Goal: Task Accomplishment & Management: Complete application form

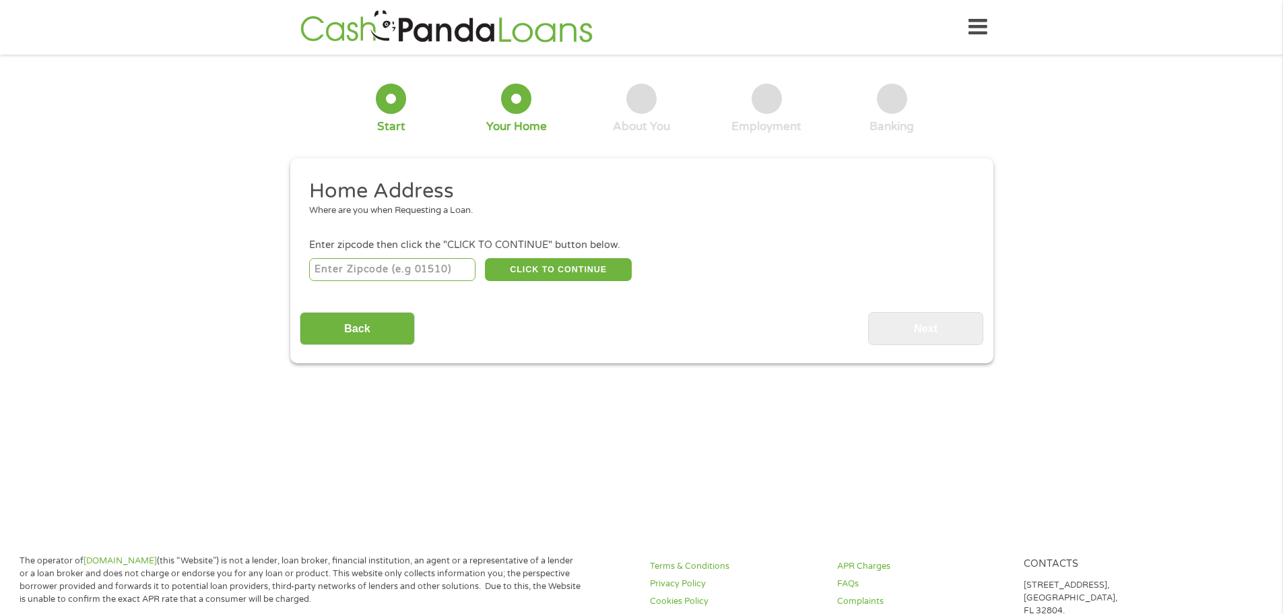
click at [330, 274] on input "number" at bounding box center [392, 269] width 166 height 23
type input "92653"
click at [541, 264] on button "CLICK TO CONTINUE" at bounding box center [558, 269] width 147 height 23
type input "92653"
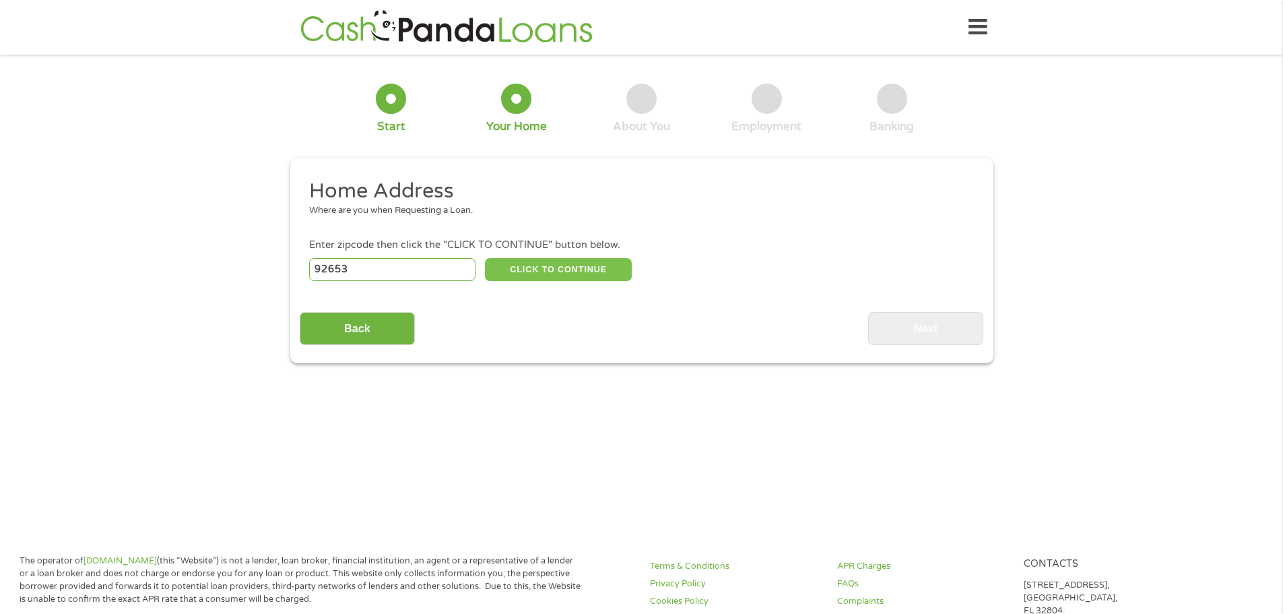
type input "[GEOGRAPHIC_DATA]"
select select "[US_STATE]"
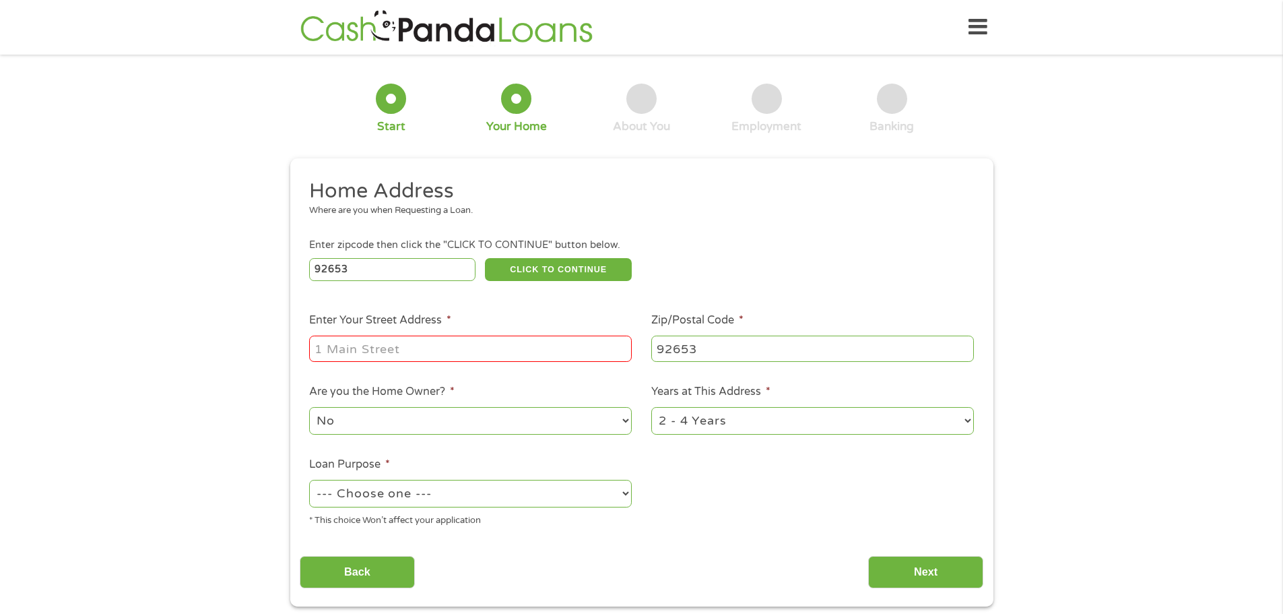
click at [356, 354] on input "Enter Your Street Address *" at bounding box center [470, 349] width 323 height 26
type input "[STREET_ADDRESS]"
click at [731, 420] on select "1 Year or less 1 - 2 Years 2 - 4 Years Over 4 Years" at bounding box center [812, 421] width 323 height 28
select select "60months"
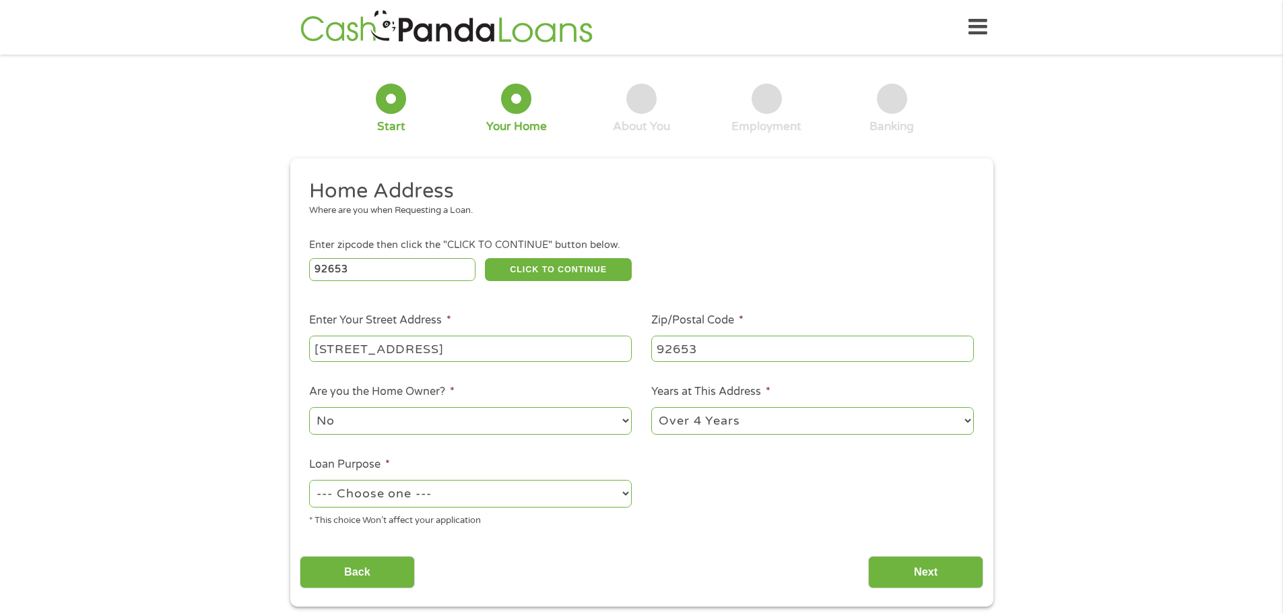
click at [651, 408] on select "1 Year or less 1 - 2 Years 2 - 4 Years Over 4 Years" at bounding box center [812, 421] width 323 height 28
click at [581, 498] on select "--- Choose one --- Pay Bills Debt Consolidation Home Improvement Major Purchase…" at bounding box center [470, 494] width 323 height 28
select select "other"
click at [309, 481] on select "--- Choose one --- Pay Bills Debt Consolidation Home Improvement Major Purchase…" at bounding box center [470, 494] width 323 height 28
click at [946, 577] on input "Next" at bounding box center [925, 572] width 115 height 33
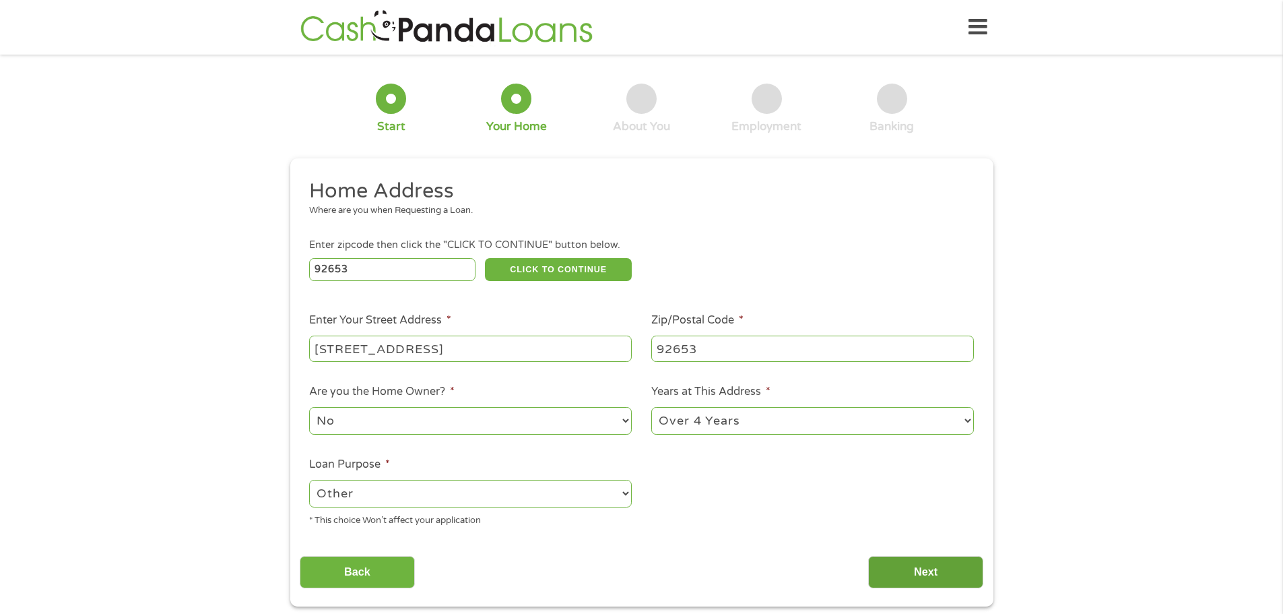
scroll to position [5, 5]
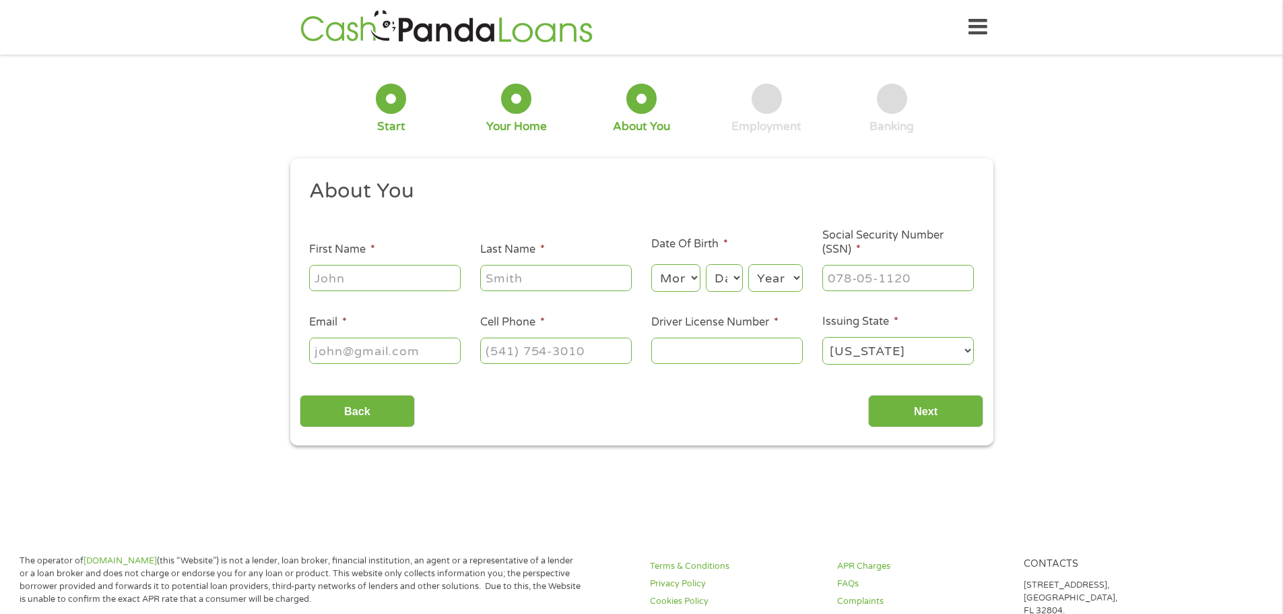
click at [333, 277] on input "First Name *" at bounding box center [385, 278] width 152 height 26
type input "[PERSON_NAME]"
click at [688, 279] on select "Month 1 2 3 4 5 6 7 8 9 10 11 12" at bounding box center [675, 278] width 49 height 28
select select "12"
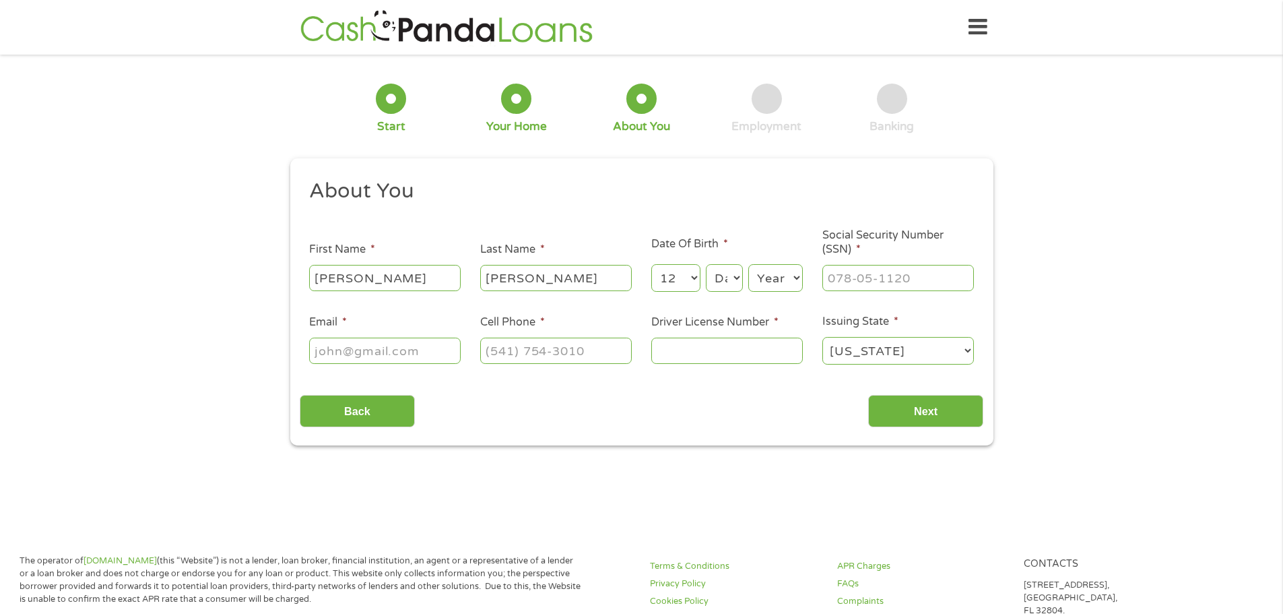
click at [651, 264] on select "Month 1 2 3 4 5 6 7 8 9 10 11 12" at bounding box center [675, 278] width 49 height 28
click at [715, 275] on select "Day 1 2 3 4 5 6 7 8 9 10 11 12 13 14 15 16 17 18 19 20 21 22 23 24 25 26 27 28 …" at bounding box center [724, 278] width 36 height 28
select select "11"
click at [706, 264] on select "Day 1 2 3 4 5 6 7 8 9 10 11 12 13 14 15 16 17 18 19 20 21 22 23 24 25 26 27 28 …" at bounding box center [724, 278] width 36 height 28
click at [774, 267] on select "Year [DATE] 2006 2005 2004 2003 2002 2001 2000 1999 1998 1997 1996 1995 1994 19…" at bounding box center [776, 278] width 55 height 28
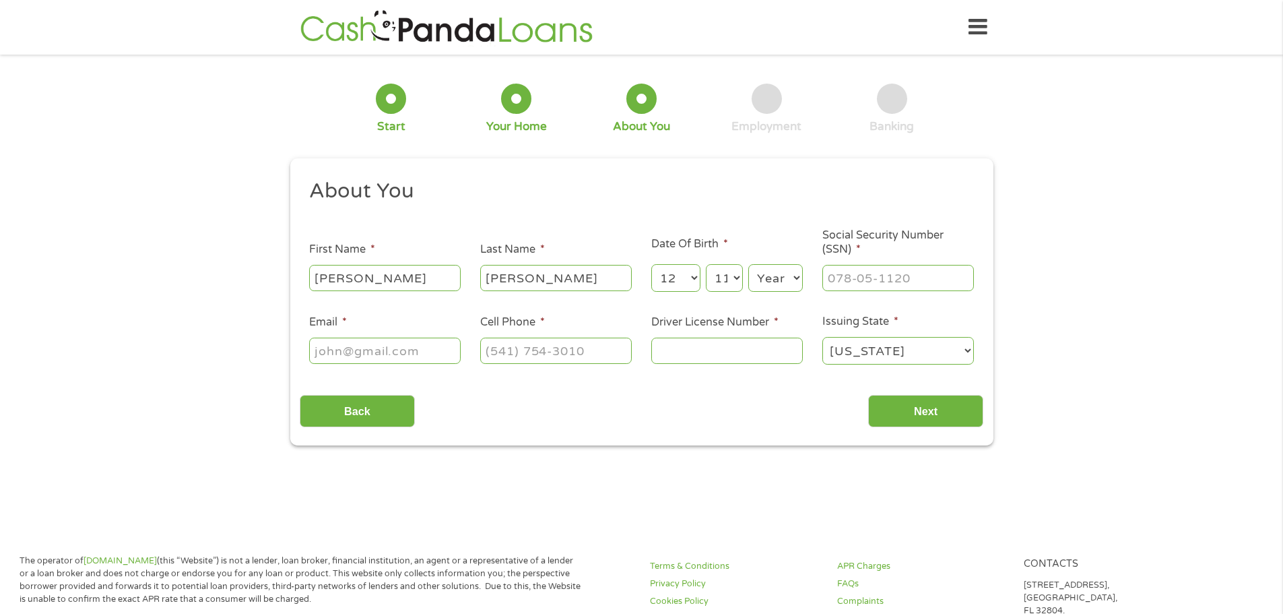
select select "1972"
click at [749, 264] on select "Year [DATE] 2006 2005 2004 2003 2002 2001 2000 1999 1998 1997 1996 1995 1994 19…" at bounding box center [776, 278] width 55 height 28
click at [880, 284] on input "___-__-____" at bounding box center [899, 278] width 152 height 26
type input "625-03-9727"
click at [391, 353] on input "Email *" at bounding box center [385, 351] width 152 height 26
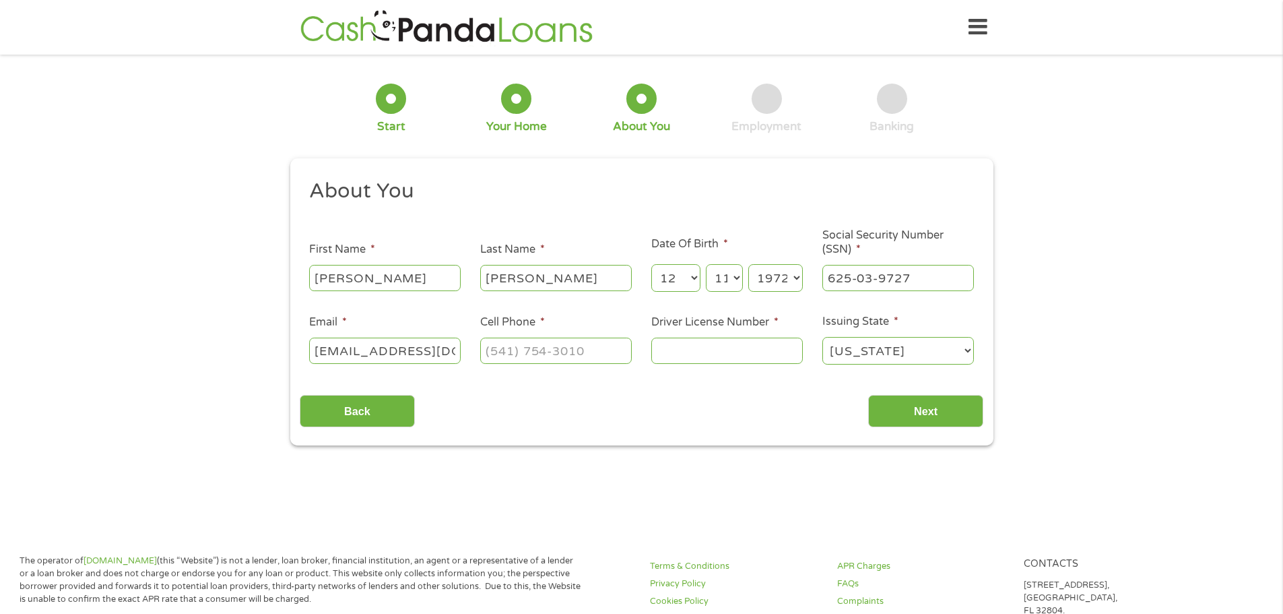
scroll to position [0, 7]
type input "[EMAIL_ADDRESS][DOMAIN_NAME]"
type input "[PHONE_NUMBER]"
type input "A41745666"
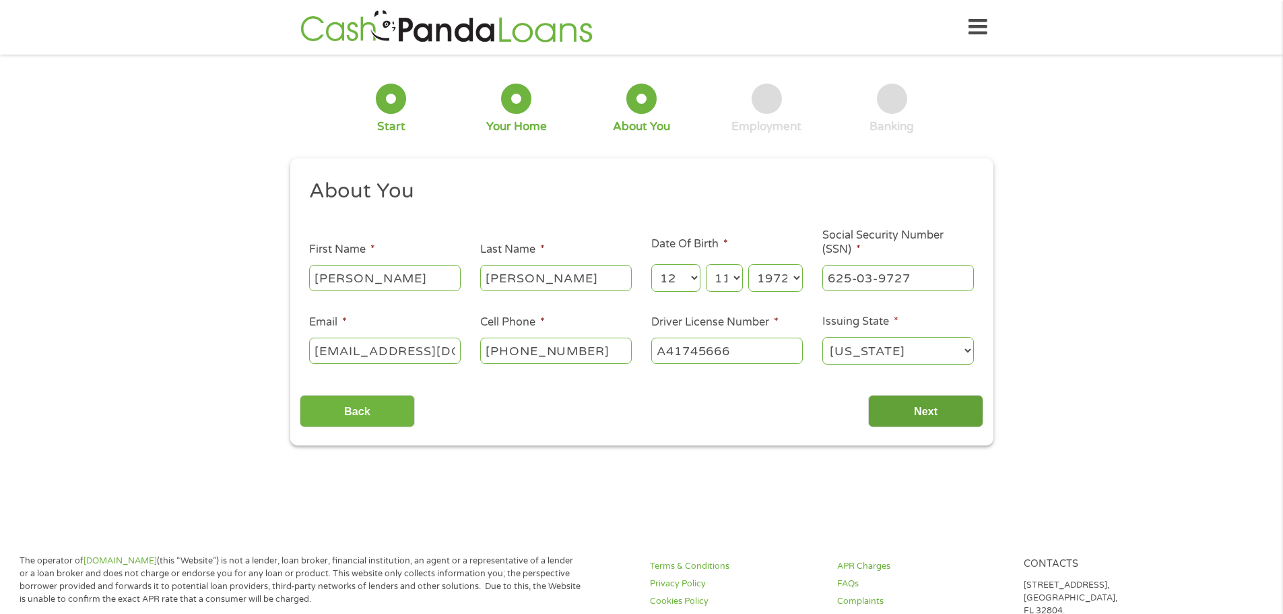
click at [914, 406] on input "Next" at bounding box center [925, 411] width 115 height 33
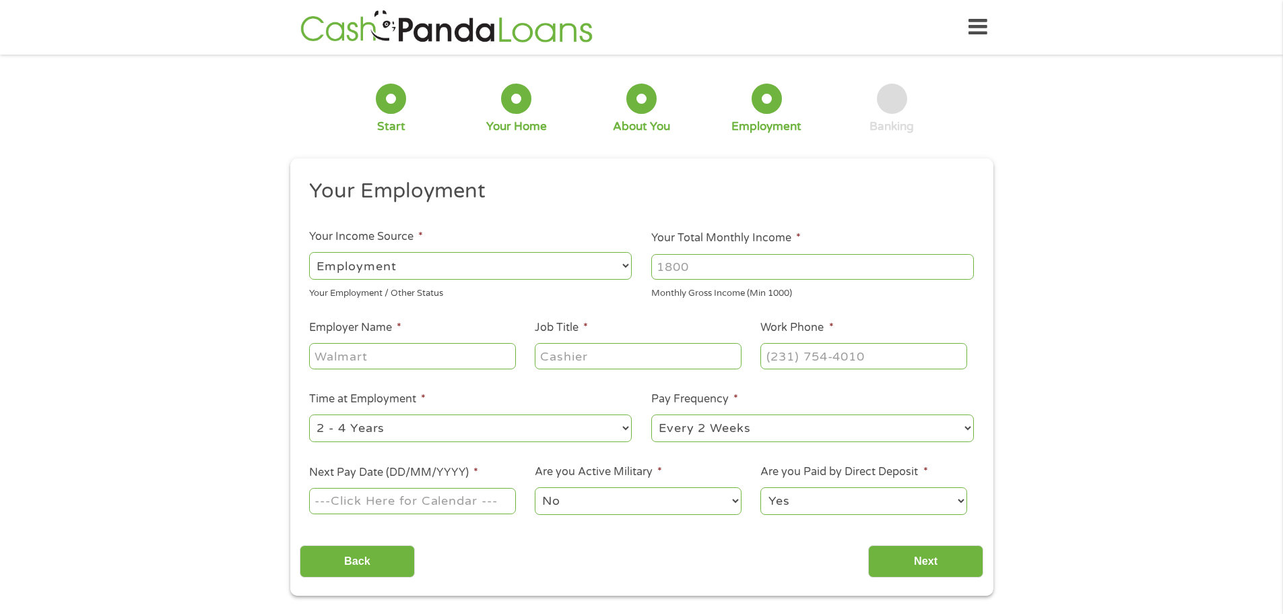
click at [735, 267] on input "Your Total Monthly Income *" at bounding box center [812, 267] width 323 height 26
type input "3000"
click at [397, 348] on input "Employer Name *" at bounding box center [412, 356] width 206 height 26
type input "onshore"
type input "cs rep"
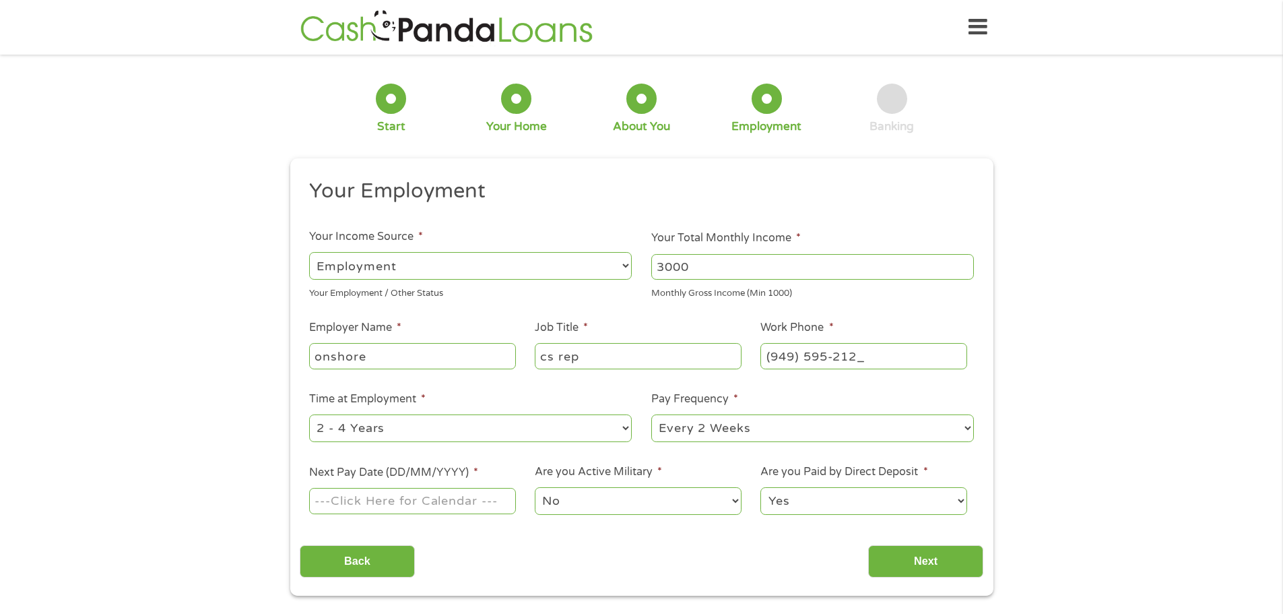
type input "[PHONE_NUMBER]"
click at [453, 433] on select "--- Choose one --- 1 Year or less 1 - 2 Years 2 - 4 Years Over 4 Years" at bounding box center [470, 428] width 323 height 28
select select "60months"
click at [309, 414] on select "--- Choose one --- 1 Year or less 1 - 2 Years 2 - 4 Years Over 4 Years" at bounding box center [470, 428] width 323 height 28
click at [397, 505] on input "Next Pay Date (DD/MM/YYYY) *" at bounding box center [412, 501] width 206 height 26
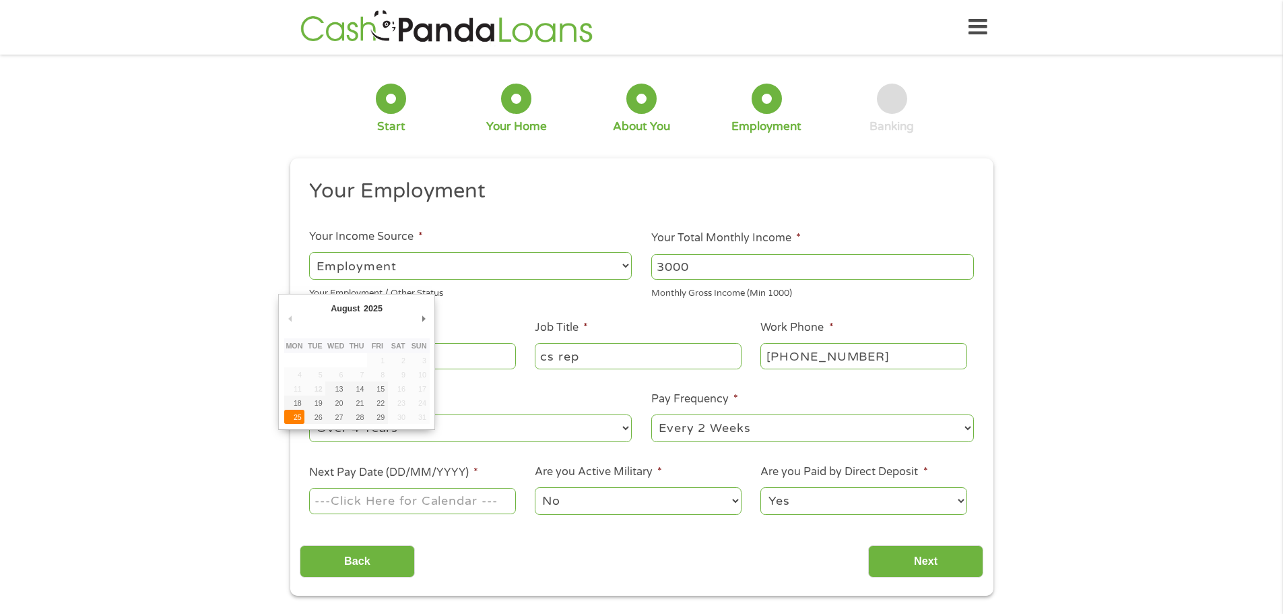
type input "[DATE]"
click at [635, 508] on select "No Yes" at bounding box center [638, 501] width 206 height 28
click at [877, 492] on select "Yes No" at bounding box center [864, 501] width 206 height 28
select select "0"
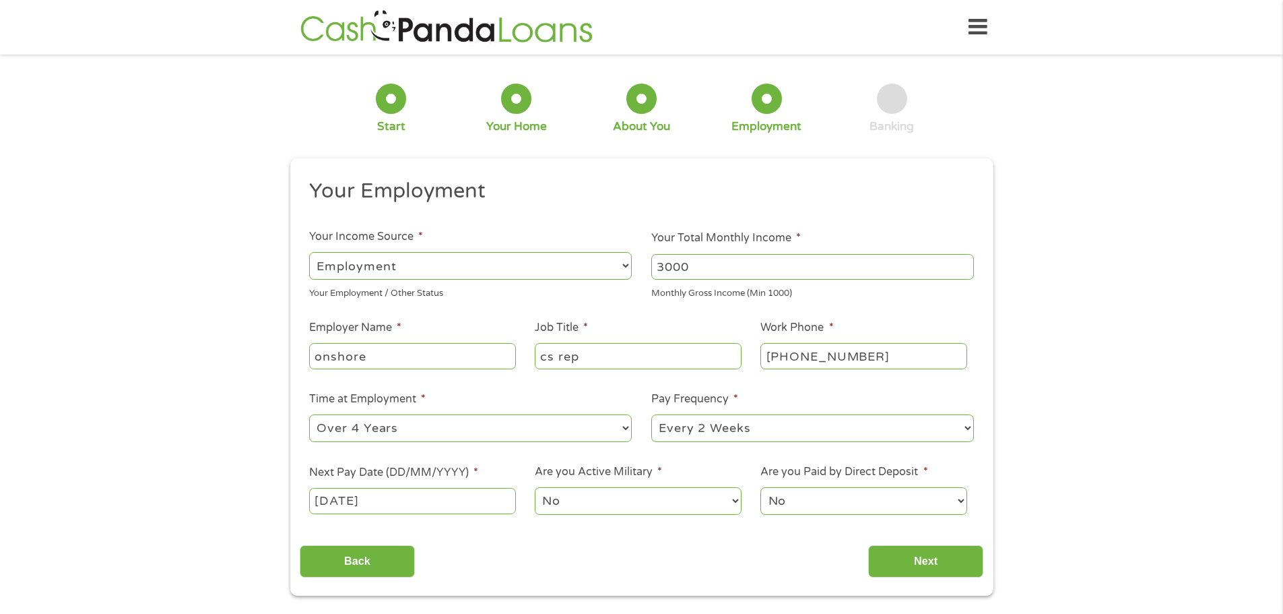
click at [761, 487] on select "Yes No" at bounding box center [864, 501] width 206 height 28
click at [959, 567] on input "Next" at bounding box center [925, 561] width 115 height 33
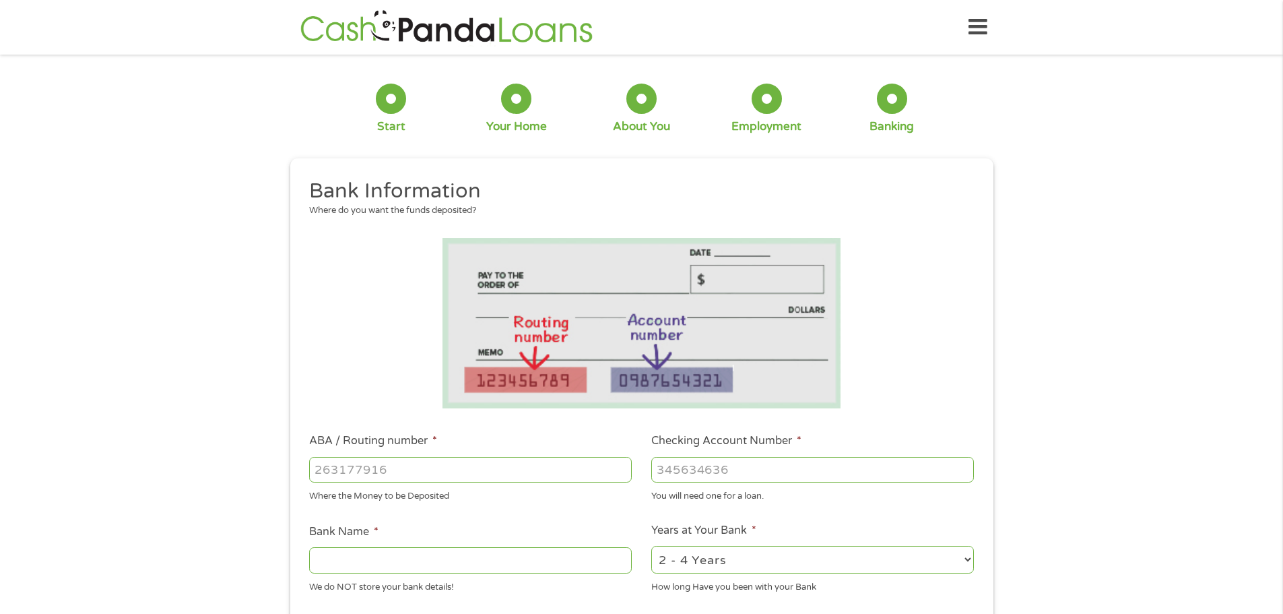
click at [385, 469] on input "ABA / Routing number *" at bounding box center [470, 470] width 323 height 26
type input "322281989"
type input "ORANGE COUNTYS CREDIT UNION"
type input "322281989"
click at [682, 479] on input "Checking Account Number *" at bounding box center [812, 470] width 323 height 26
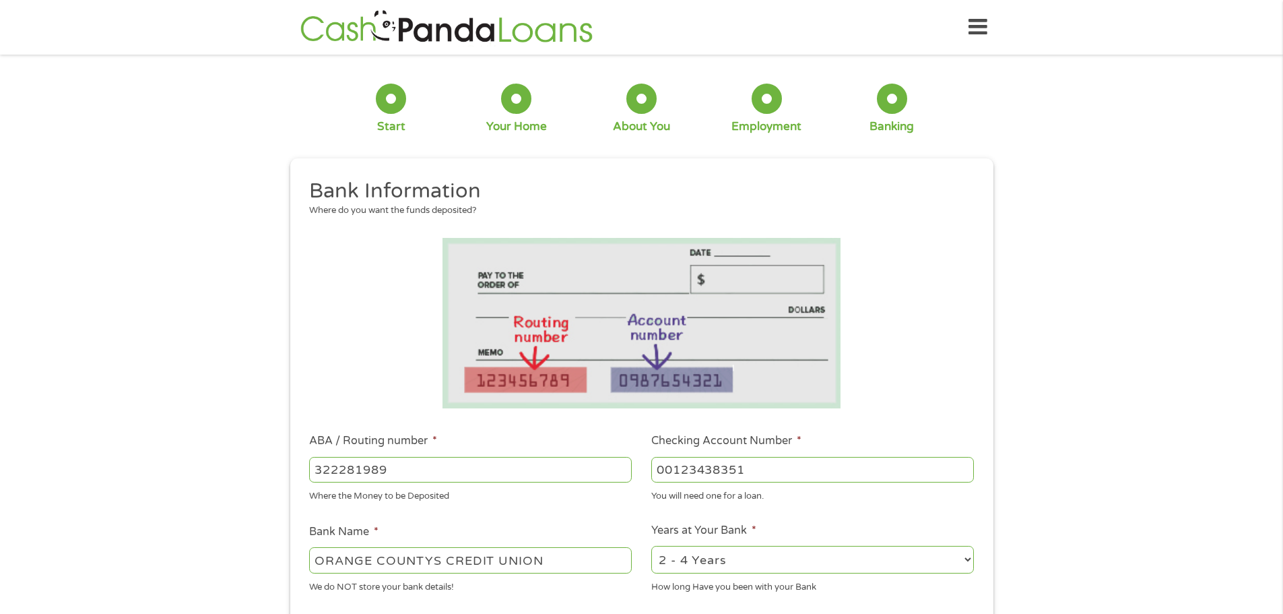
scroll to position [537, 0]
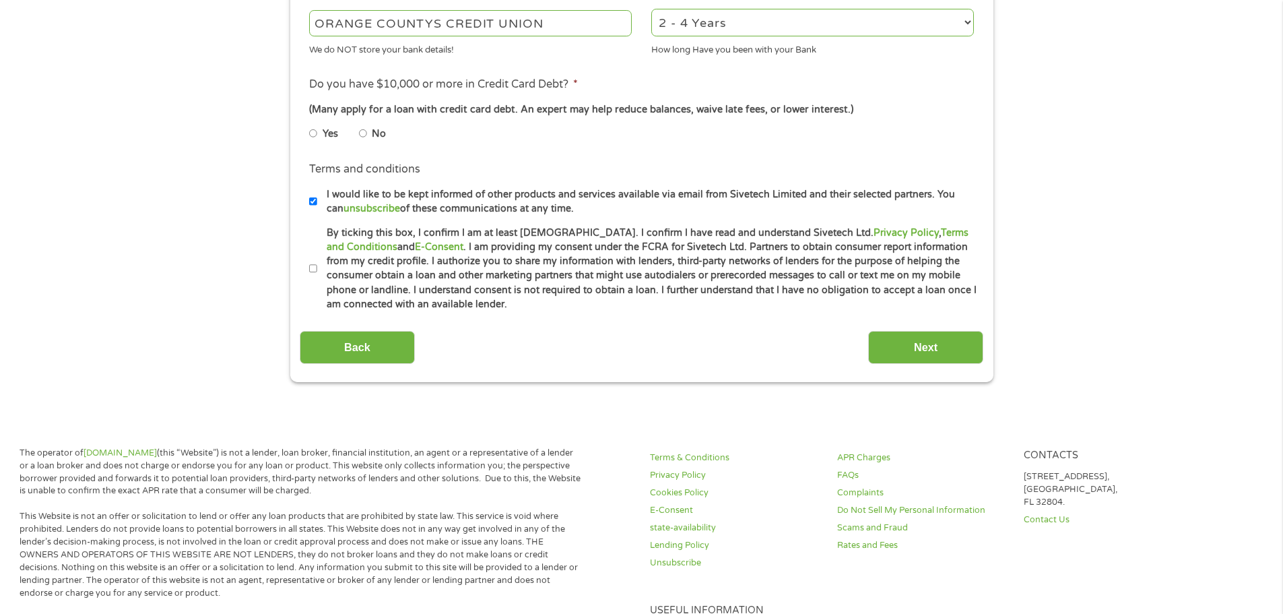
type input "00123438351"
click at [709, 23] on select "2 - 4 Years 6 - 12 Months 1 - 2 Years Over 4 Years" at bounding box center [812, 23] width 323 height 28
click at [651, 9] on select "2 - 4 Years 6 - 12 Months 1 - 2 Years Over 4 Years" at bounding box center [812, 23] width 323 height 28
click at [362, 135] on input "No" at bounding box center [363, 134] width 8 height 22
radio input "true"
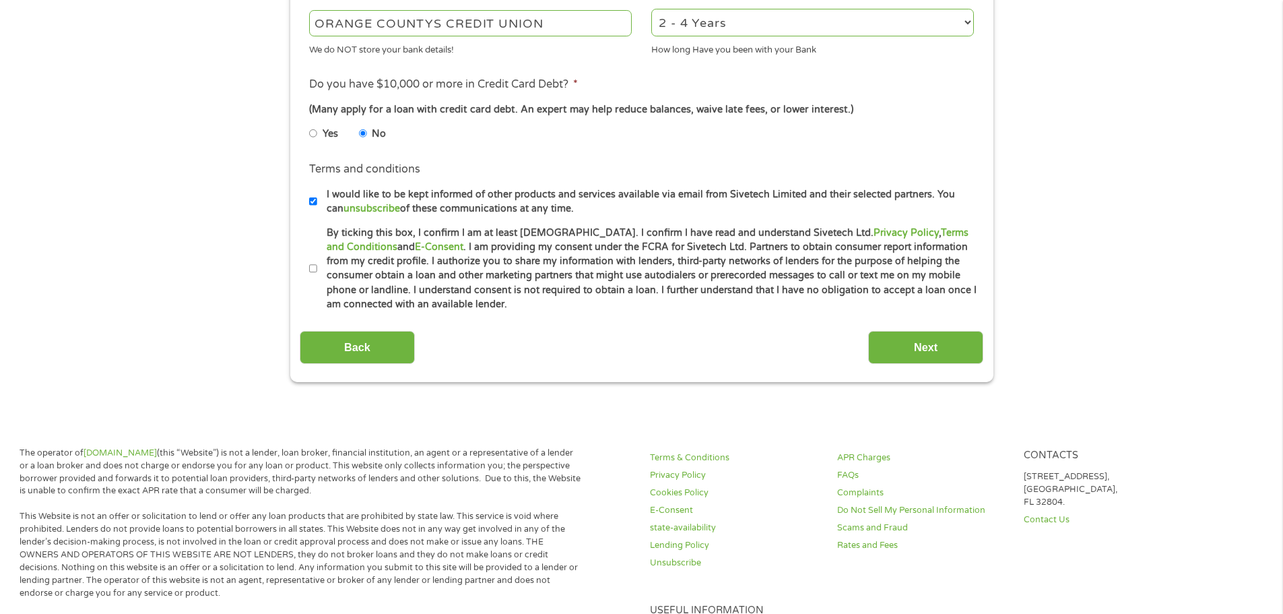
click at [314, 265] on input "By ticking this box, I confirm I am at least [DEMOGRAPHIC_DATA]. I confirm I ha…" at bounding box center [313, 269] width 8 height 22
checkbox input "true"
click at [916, 348] on input "Next" at bounding box center [925, 347] width 115 height 33
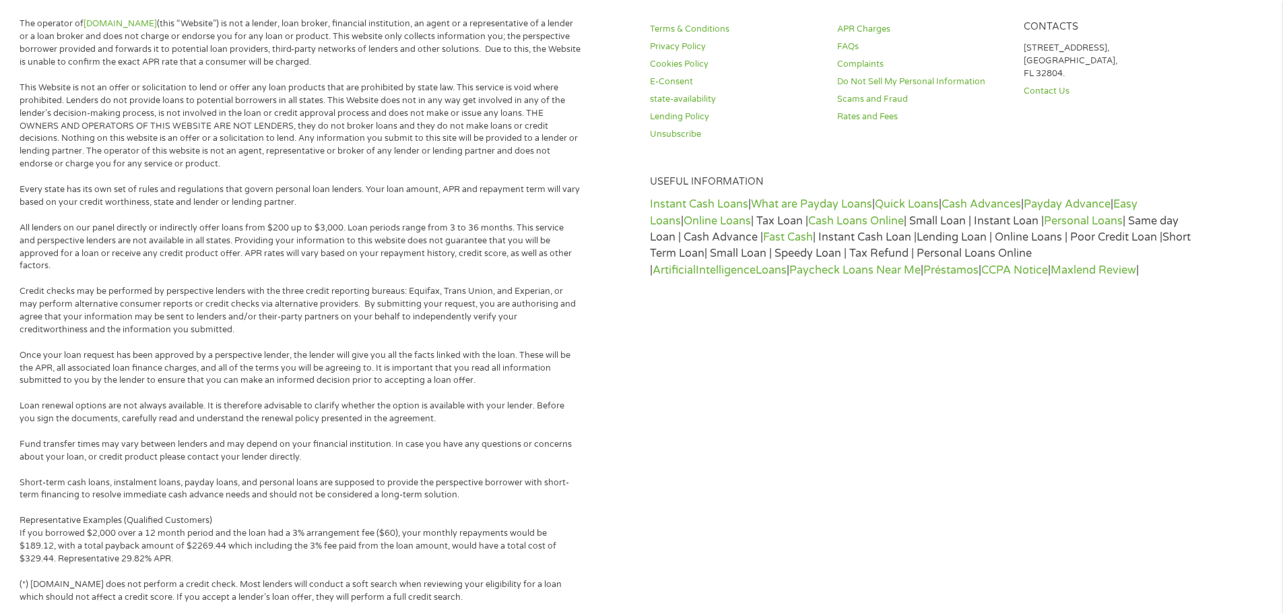
scroll to position [0, 0]
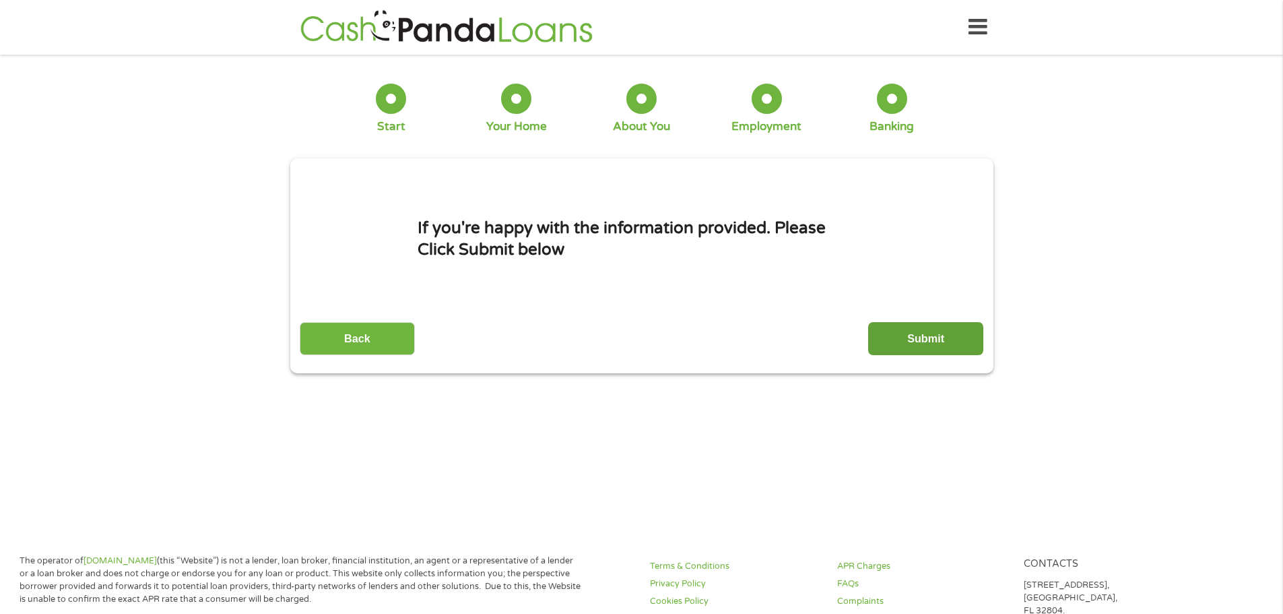
click at [912, 333] on input "Submit" at bounding box center [925, 338] width 115 height 33
